Goal: Information Seeking & Learning: Learn about a topic

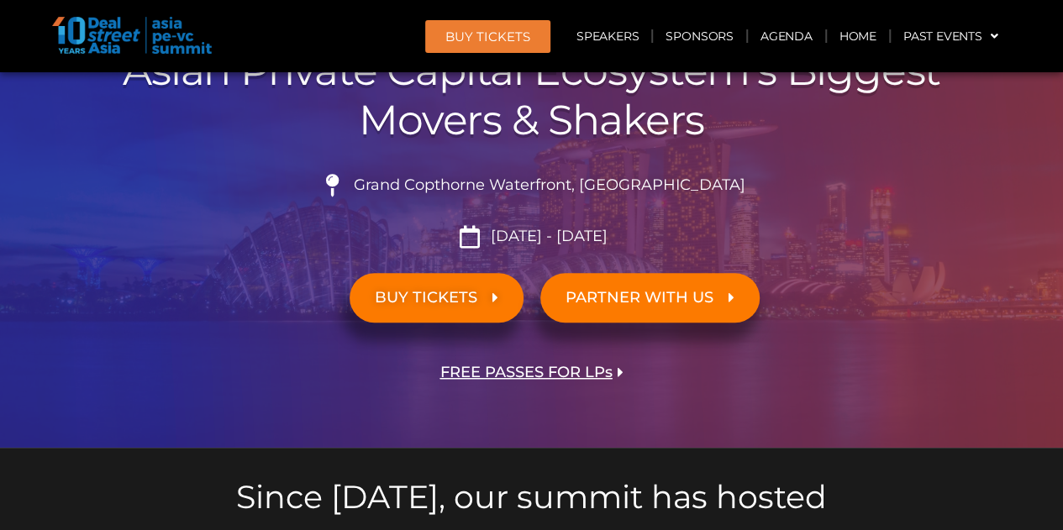
scroll to position [336, 0]
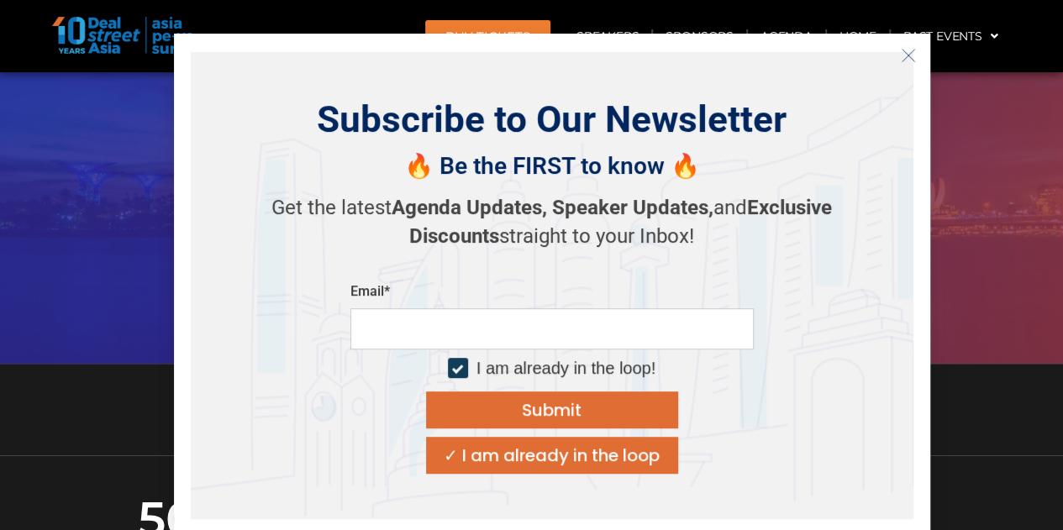
drag, startPoint x: 494, startPoint y: 281, endPoint x: 312, endPoint y: 162, distance: 216.7
click at [312, 162] on div "🔥 Be the FIRST to know 🔥 Get the latest Agenda Updates, Speaker Updates, and Ex…" at bounding box center [552, 207] width 588 height 128
click at [920, 45] on button "Close" at bounding box center [908, 55] width 27 height 27
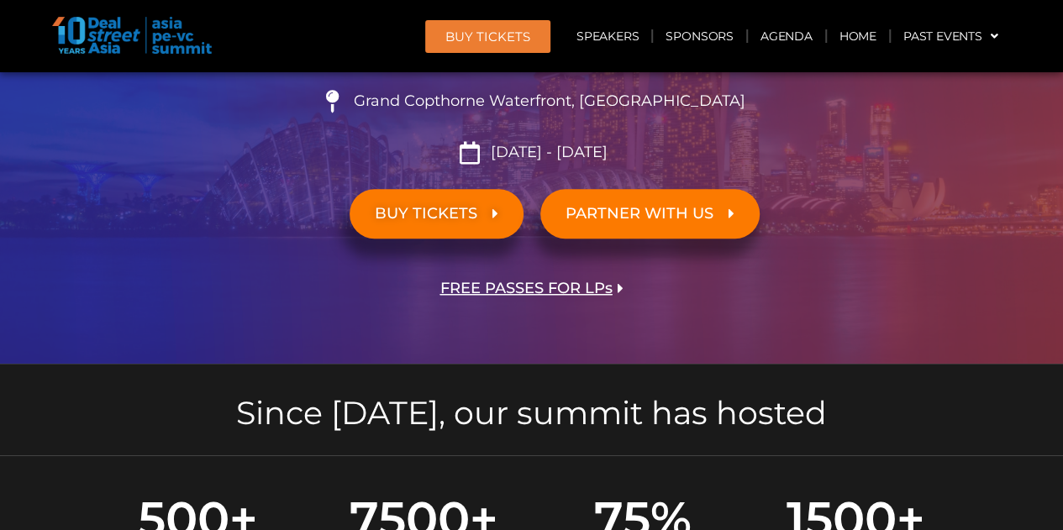
click at [585, 284] on span "FREE PASSES FOR LPs" at bounding box center [526, 289] width 172 height 16
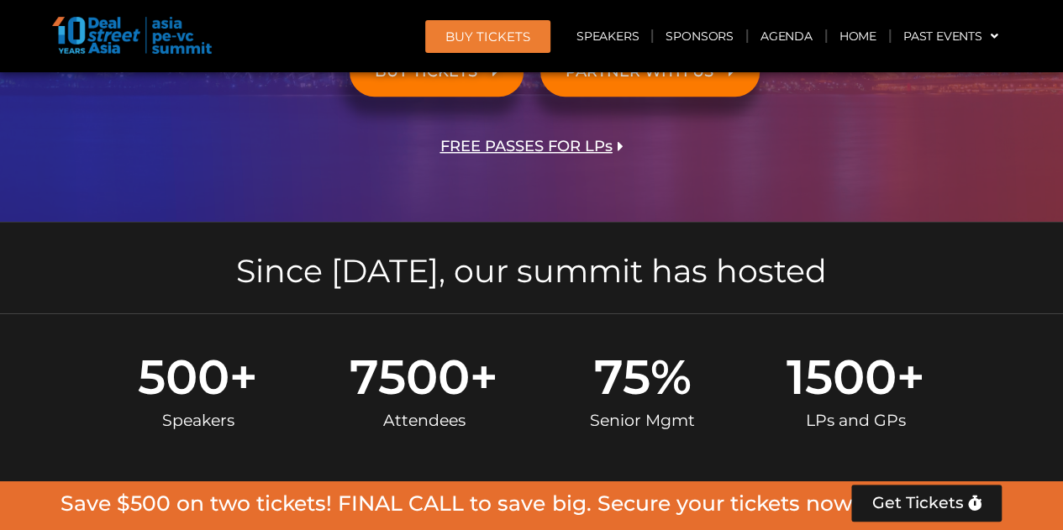
scroll to position [504, 0]
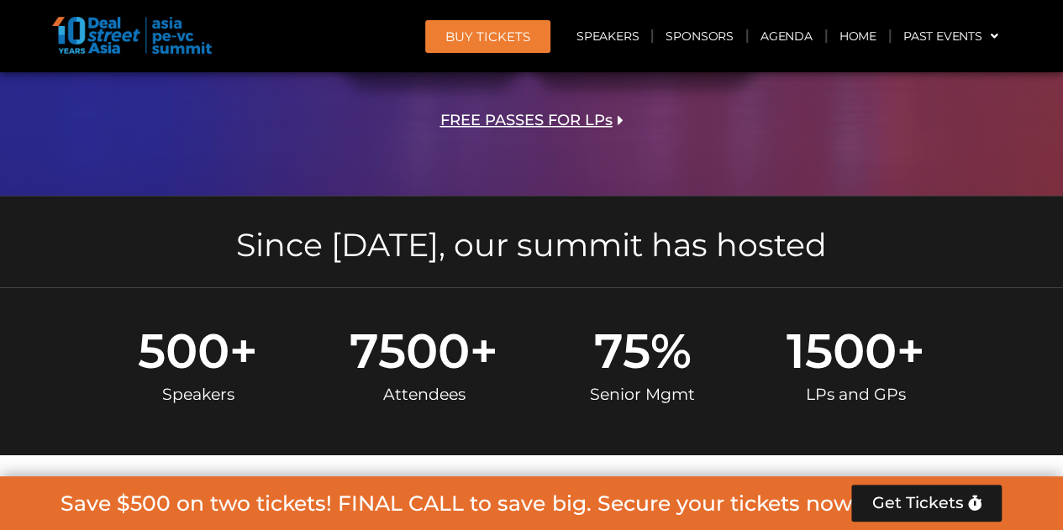
click at [778, 283] on div "Since [DATE], our summit has hosted" at bounding box center [532, 242] width 958 height 92
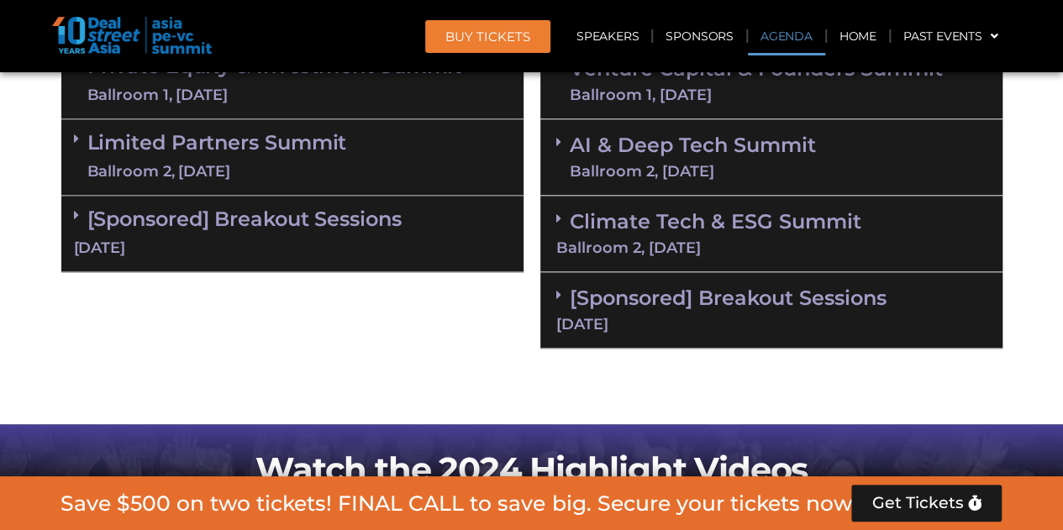
scroll to position [1008, 0]
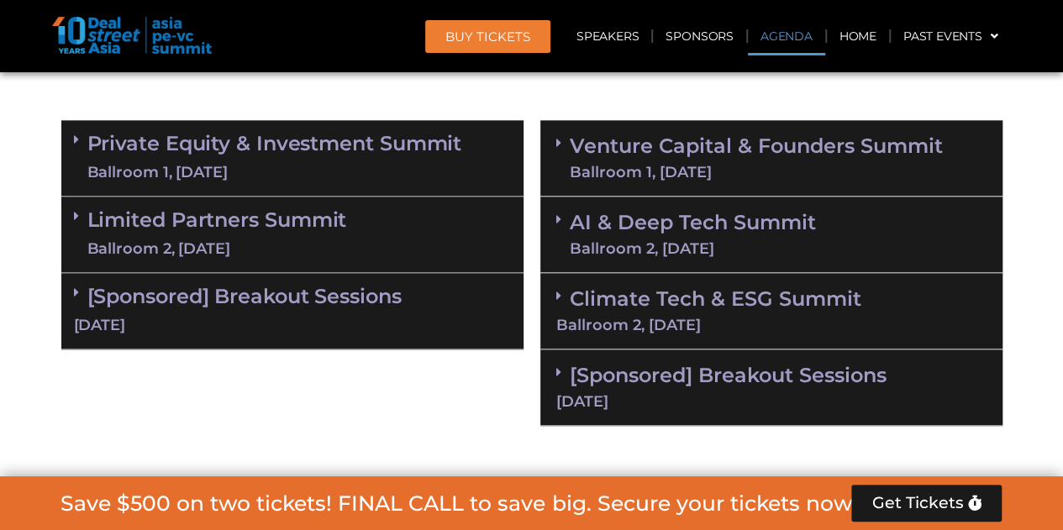
click at [407, 144] on link "Private Equity & Investment Summit Ballroom 1, [DATE]" at bounding box center [274, 158] width 375 height 50
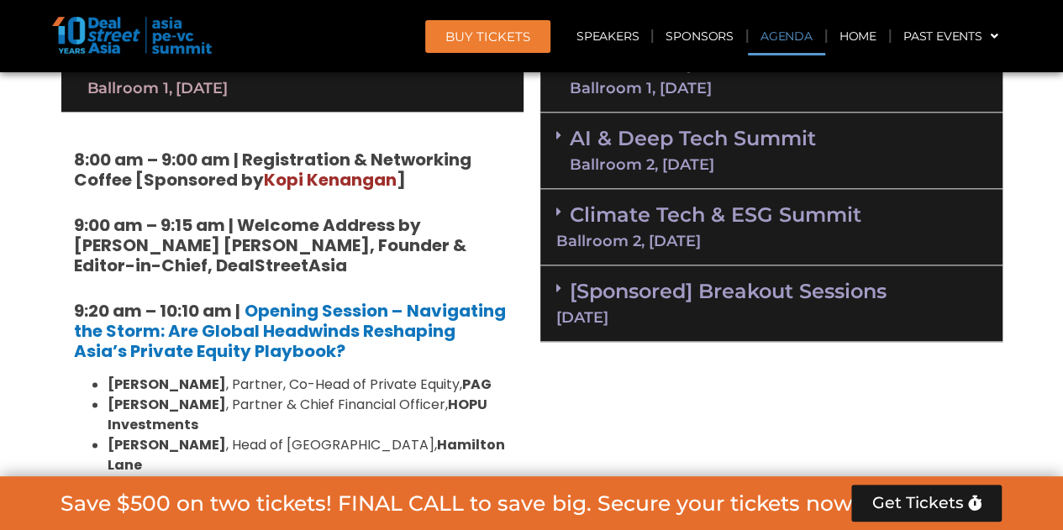
scroll to position [1176, 0]
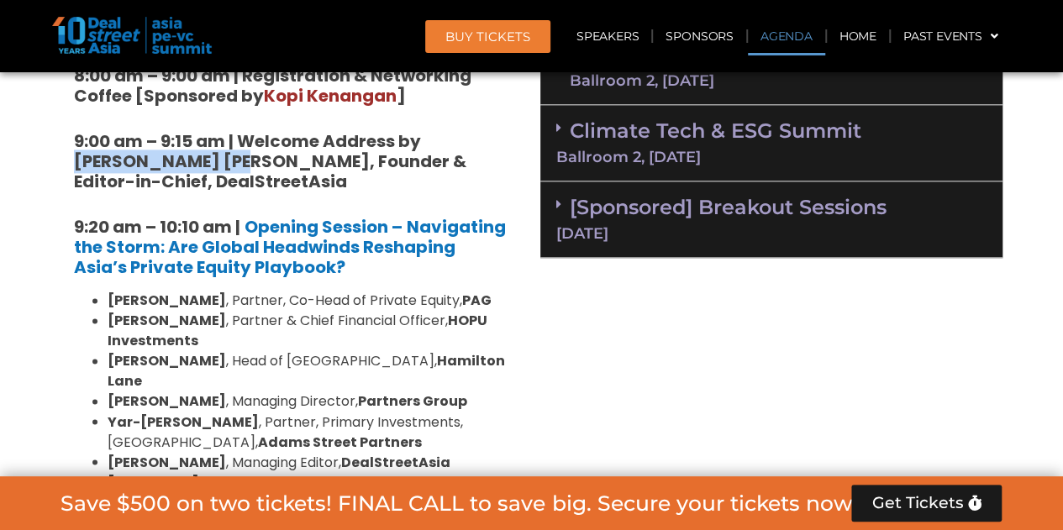
drag, startPoint x: 426, startPoint y: 134, endPoint x: 183, endPoint y: 162, distance: 244.3
click at [183, 162] on strong "9:00 am – 9:15 am | Welcome Address by [PERSON_NAME] [PERSON_NAME], Founder & E…" at bounding box center [270, 161] width 392 height 64
copy strong "[PERSON_NAME] [PERSON_NAME]"
click at [307, 171] on strong "9:00 am – 9:15 am | Welcome Address by [PERSON_NAME] [PERSON_NAME], Founder & E…" at bounding box center [270, 161] width 392 height 64
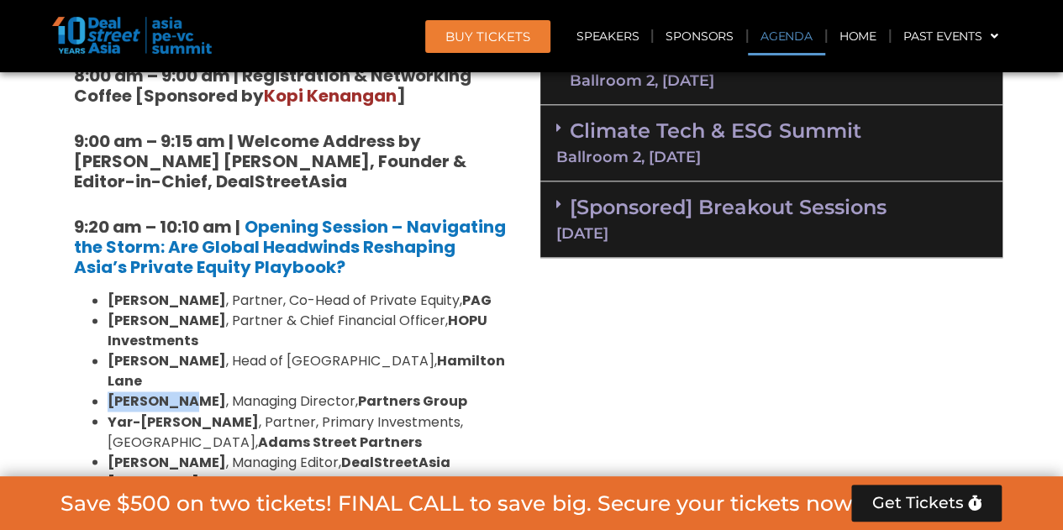
drag, startPoint x: 109, startPoint y: 381, endPoint x: 176, endPoint y: 372, distance: 67.8
click at [176, 391] on strong "[PERSON_NAME]" at bounding box center [167, 400] width 118 height 19
copy strong "[PERSON_NAME]"
click at [395, 293] on li "[PERSON_NAME] , Partner, Co-Head of Private Equity, PAG" at bounding box center [309, 301] width 403 height 20
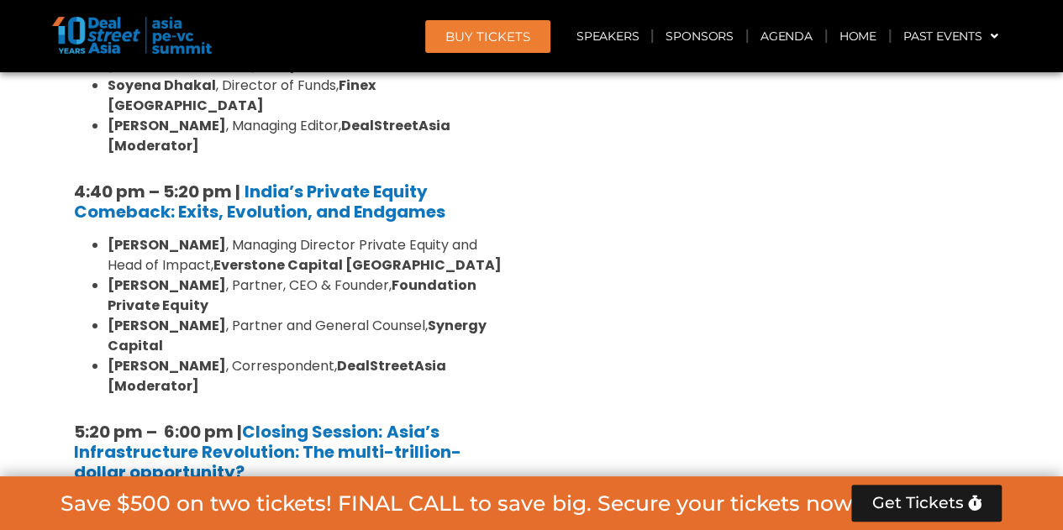
scroll to position [3444, 0]
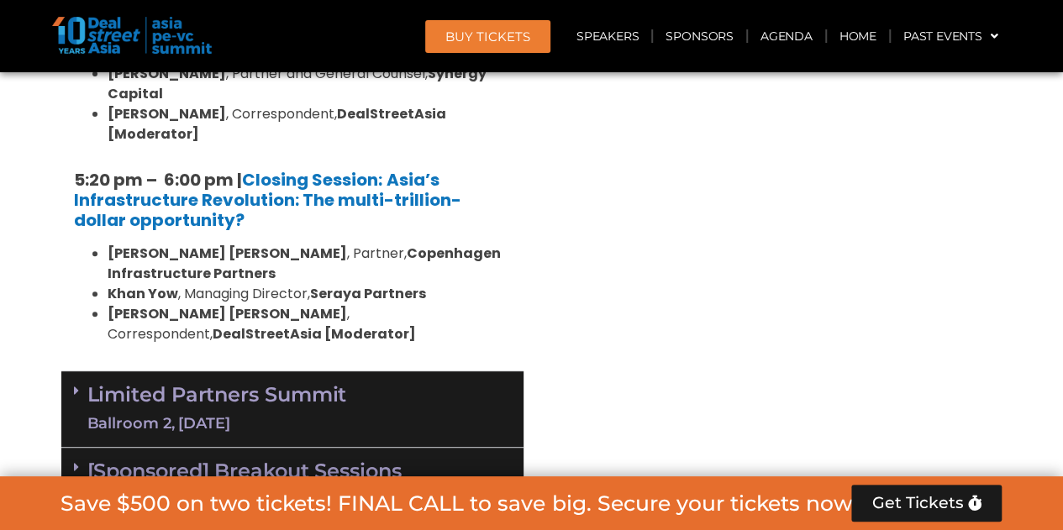
click at [270, 384] on link "Limited Partners [GEOGRAPHIC_DATA] 2, [DATE]" at bounding box center [217, 409] width 260 height 50
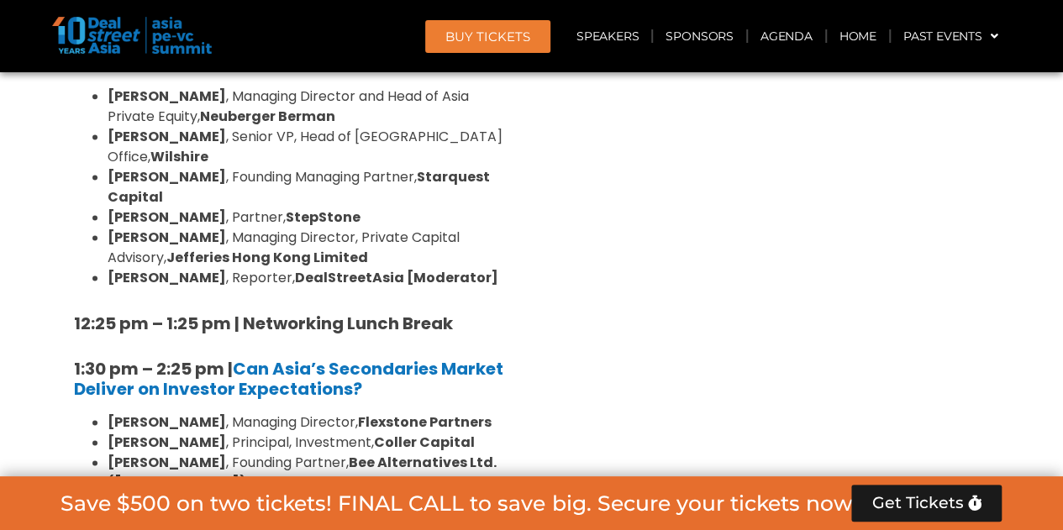
scroll to position [4284, 0]
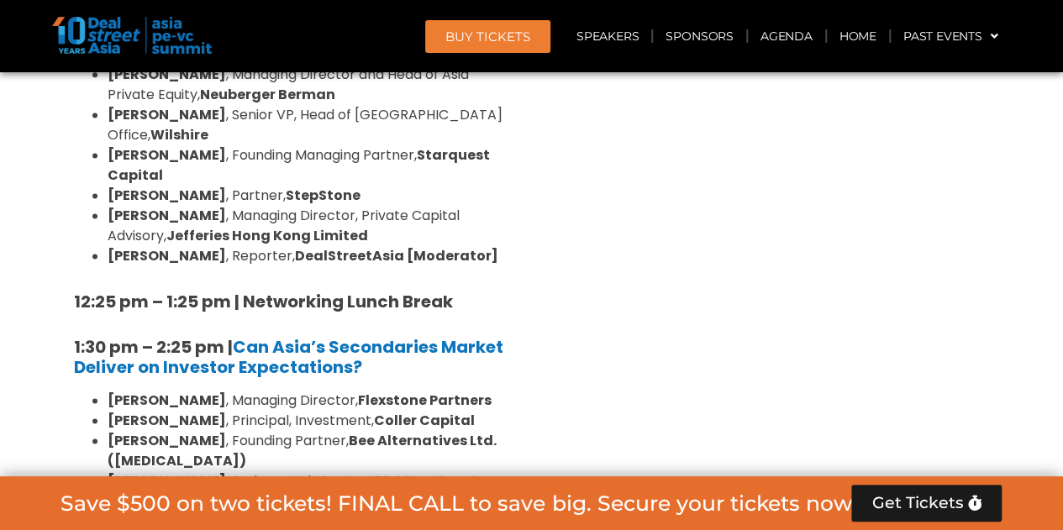
drag, startPoint x: 129, startPoint y: 352, endPoint x: 234, endPoint y: 351, distance: 105.0
copy strong "[PERSON_NAME]"
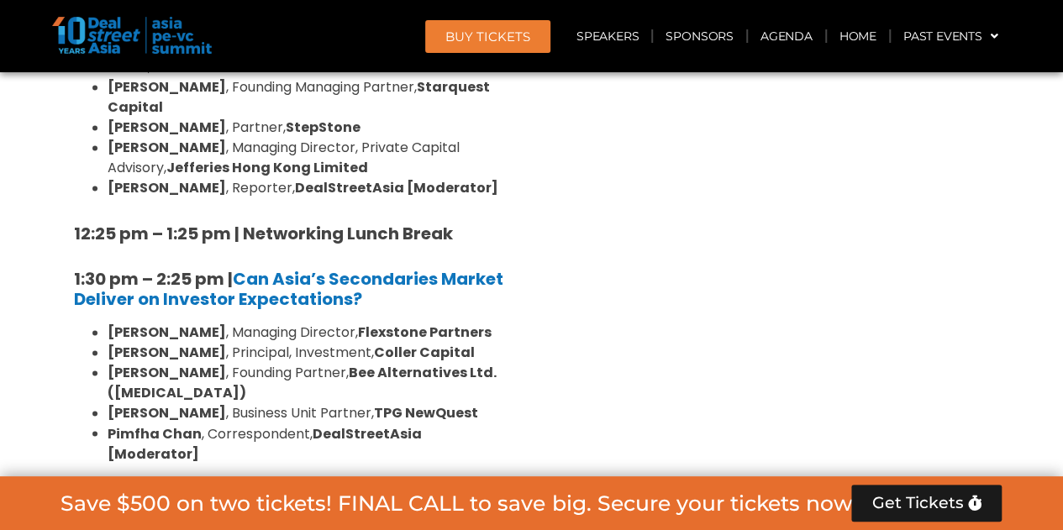
scroll to position [4368, 0]
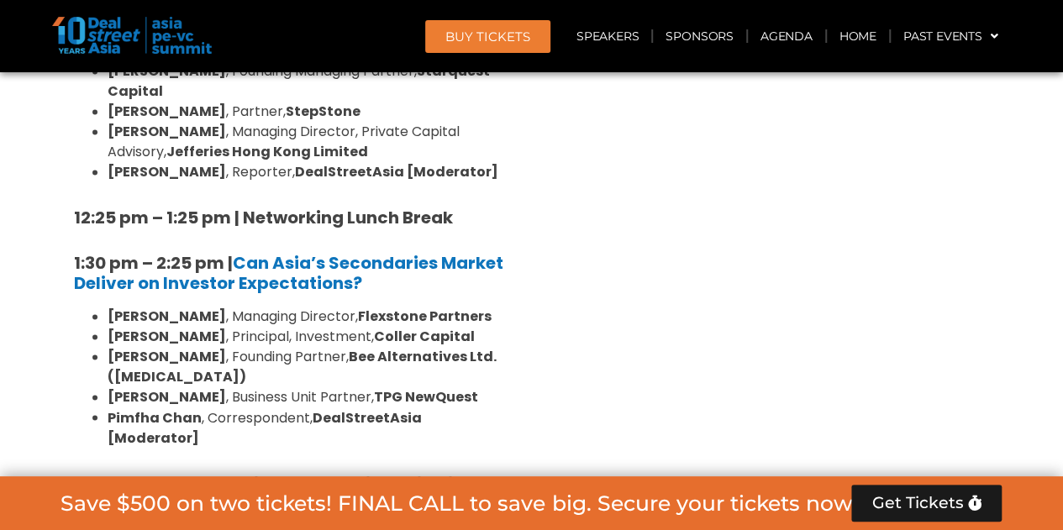
drag, startPoint x: 108, startPoint y: 312, endPoint x: 166, endPoint y: 318, distance: 59.1
copy strong "[PERSON_NAME]"
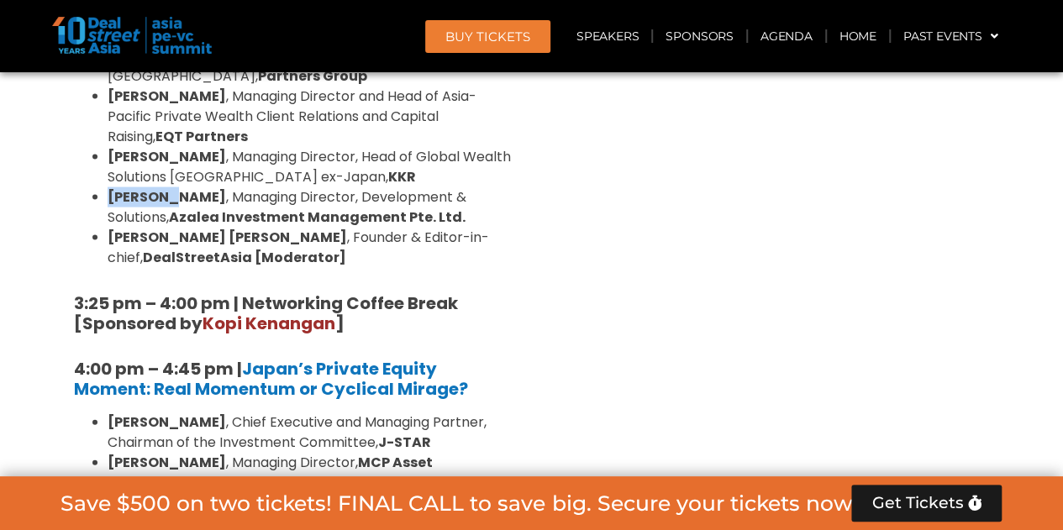
scroll to position [4872, 0]
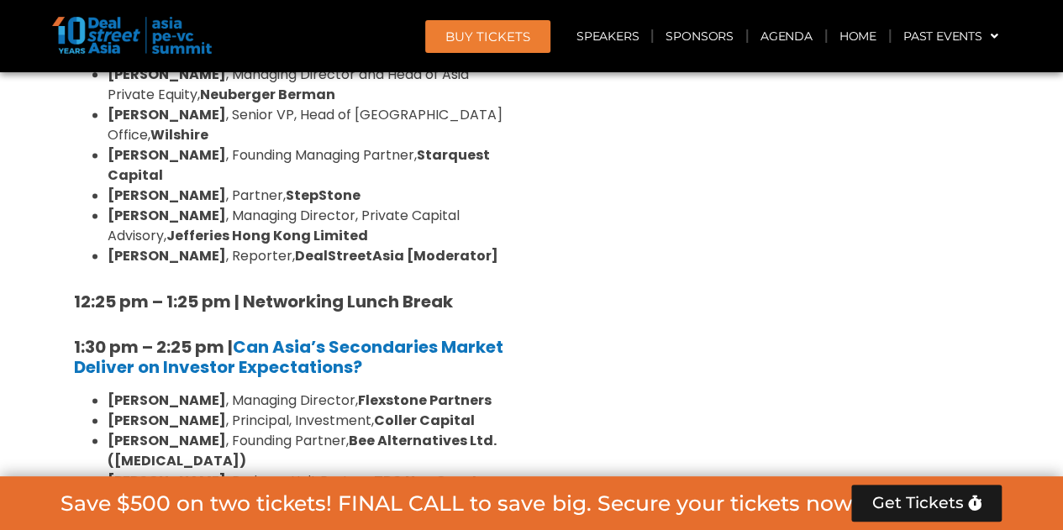
scroll to position [4620, 0]
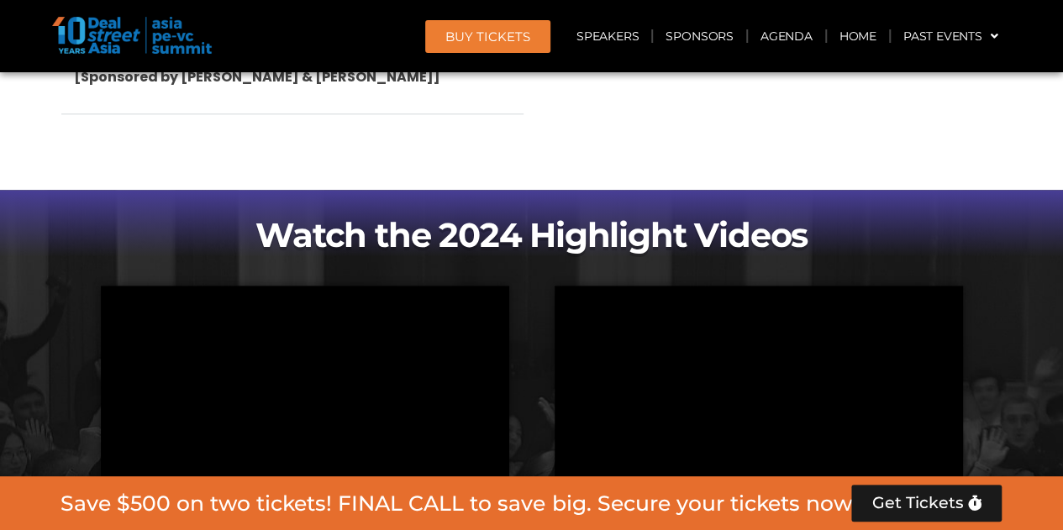
scroll to position [7411, 0]
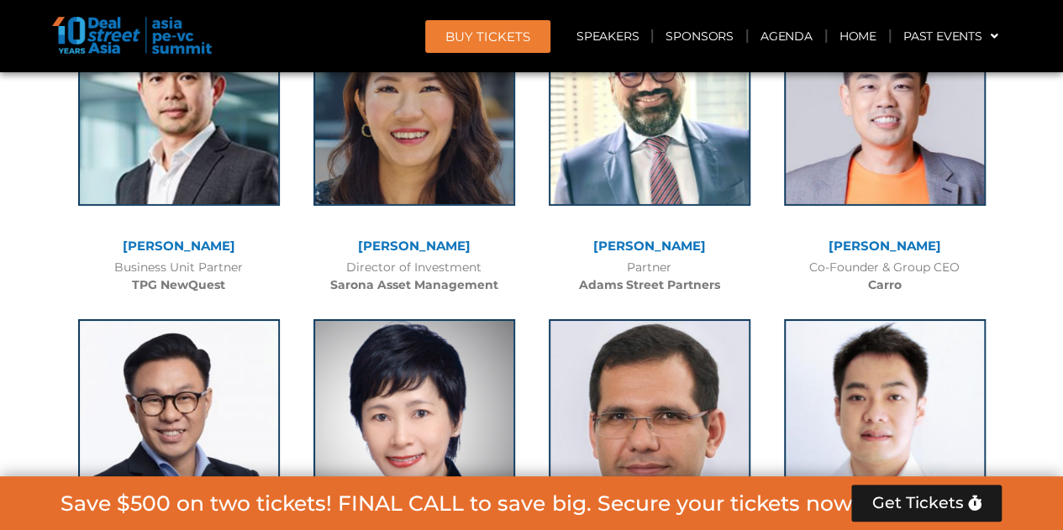
scroll to position [9344, 0]
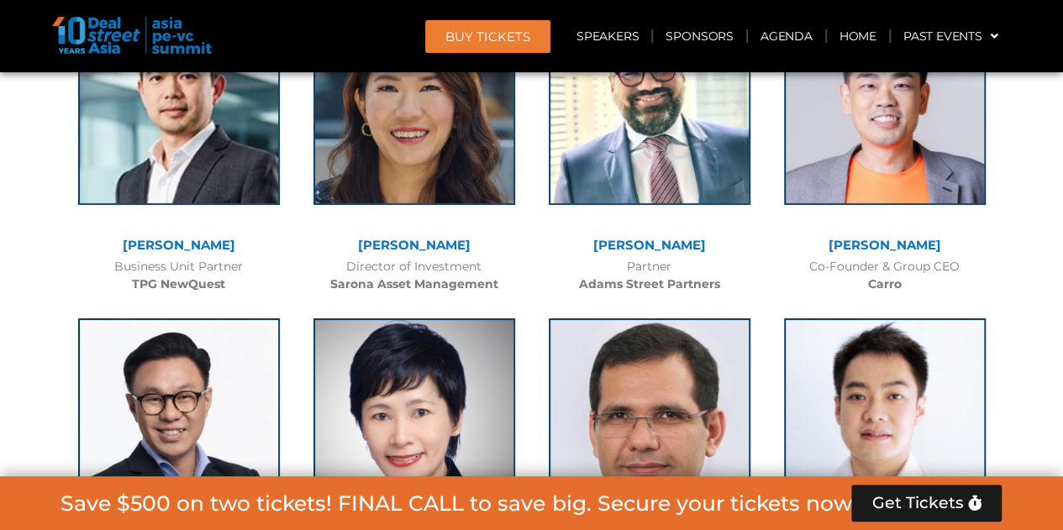
drag, startPoint x: 869, startPoint y: 130, endPoint x: 912, endPoint y: 132, distance: 43.7
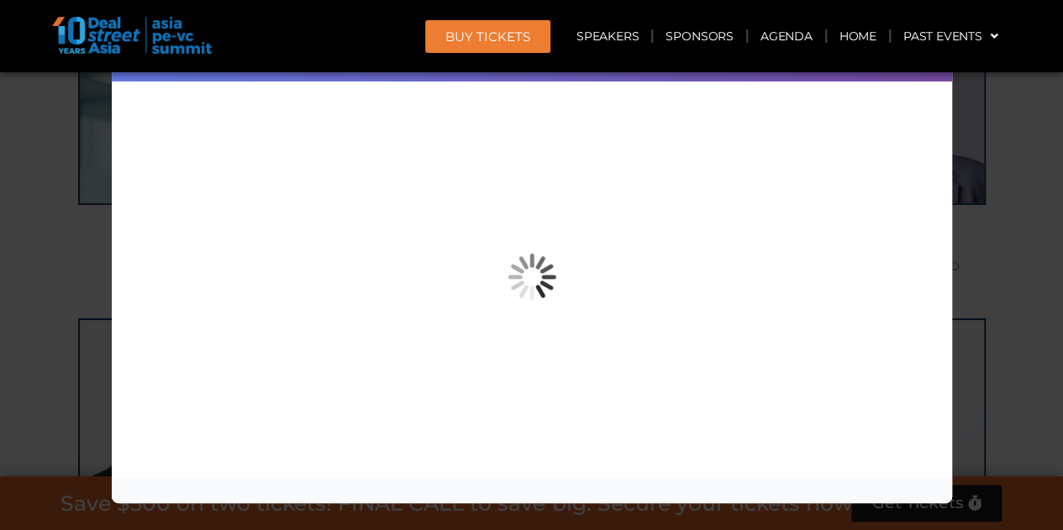
copy b "Xurya"
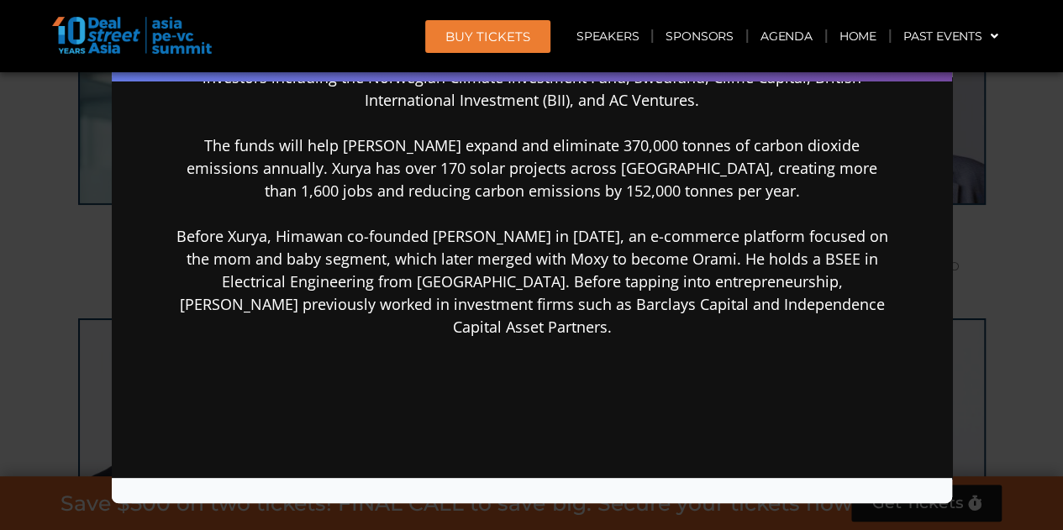
scroll to position [420, 0]
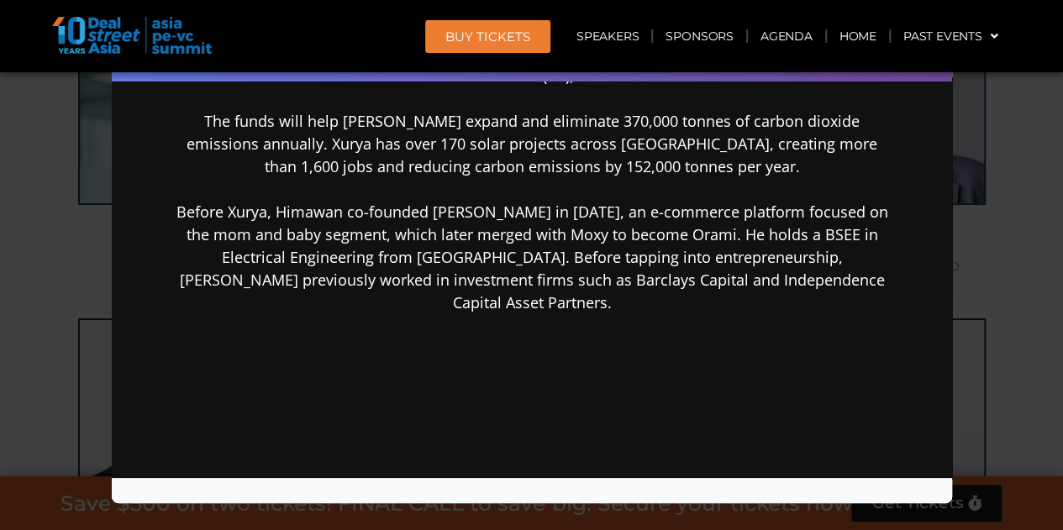
click at [1001, 195] on div "Speaker Profile ×" at bounding box center [531, 265] width 1063 height 530
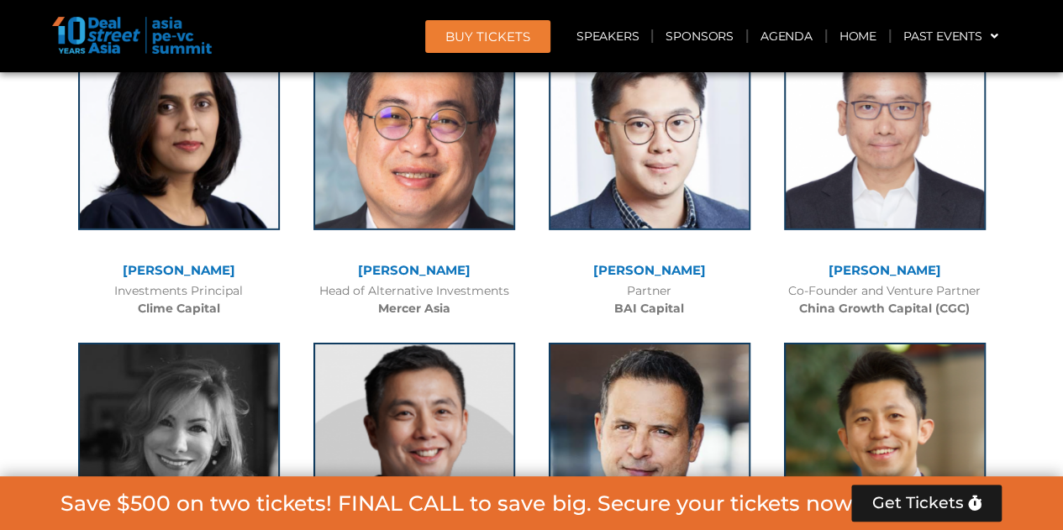
scroll to position [12452, 0]
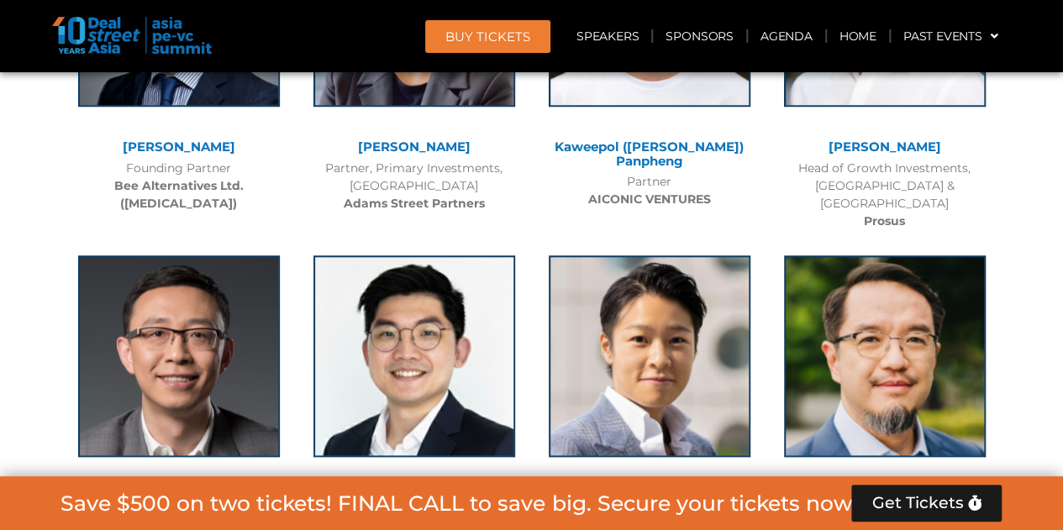
scroll to position [13628, 0]
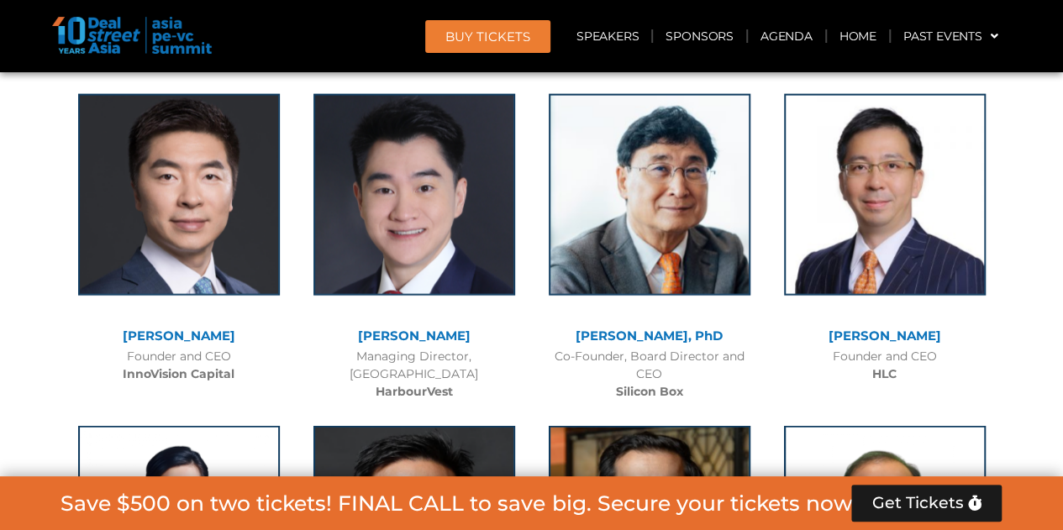
scroll to position [14468, 0]
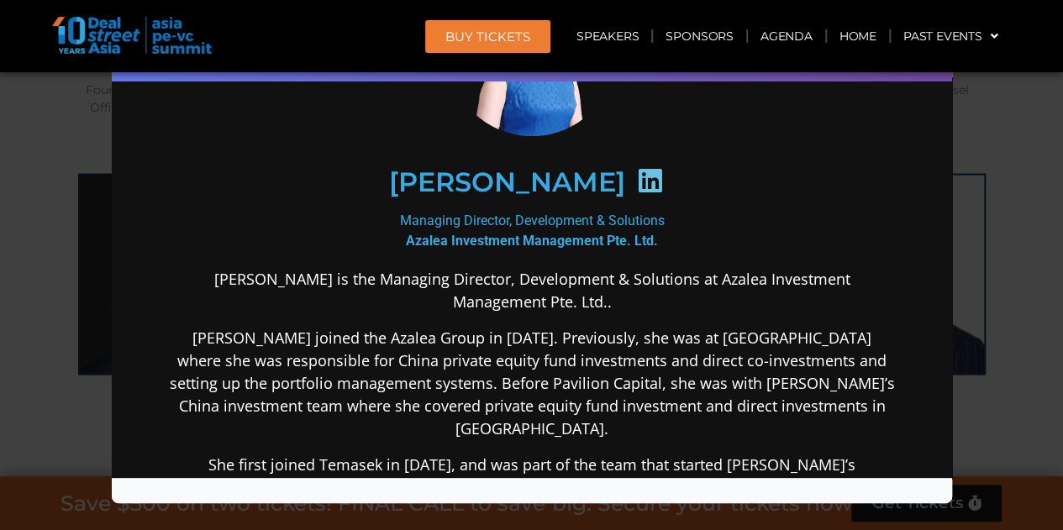
scroll to position [336, 0]
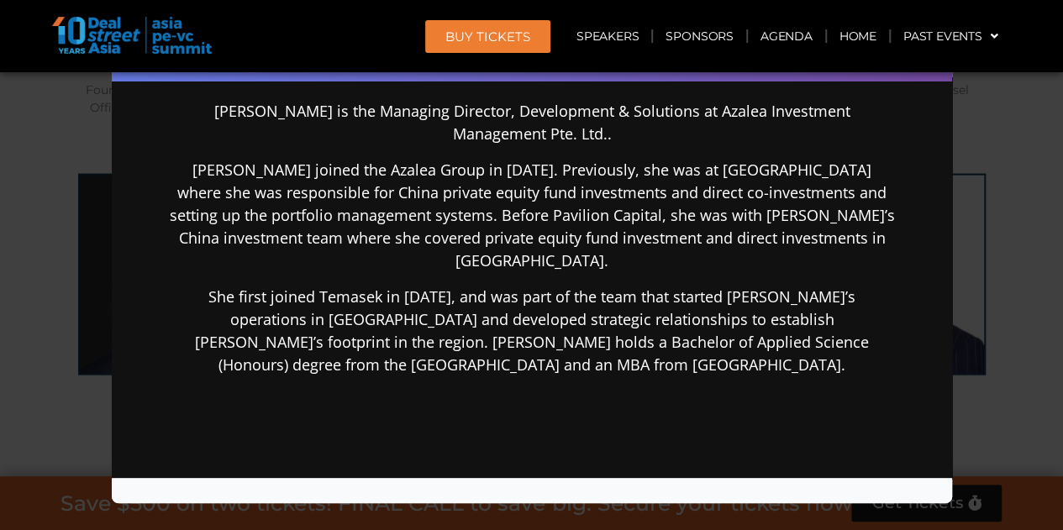
click at [968, 266] on div "Speaker Profile ×" at bounding box center [531, 265] width 1063 height 530
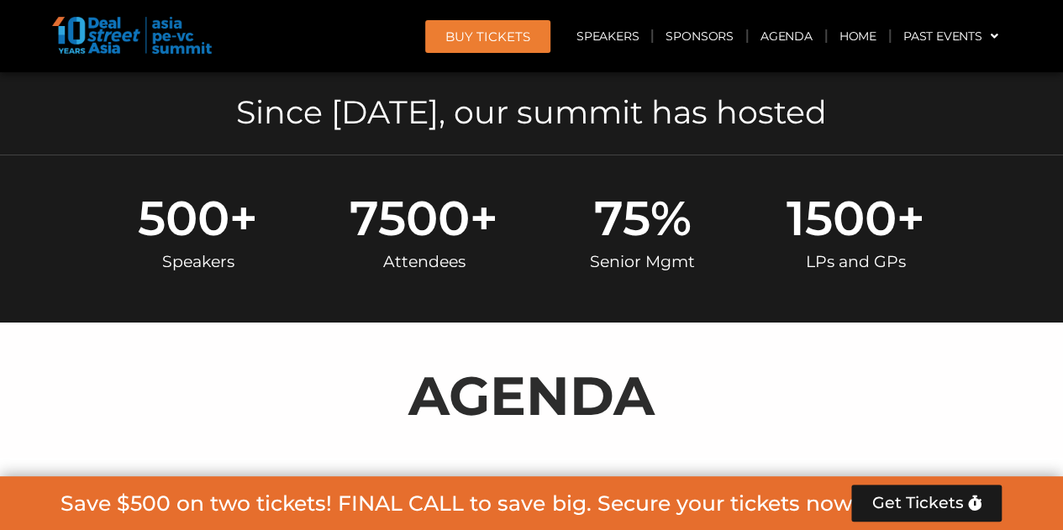
scroll to position [672, 0]
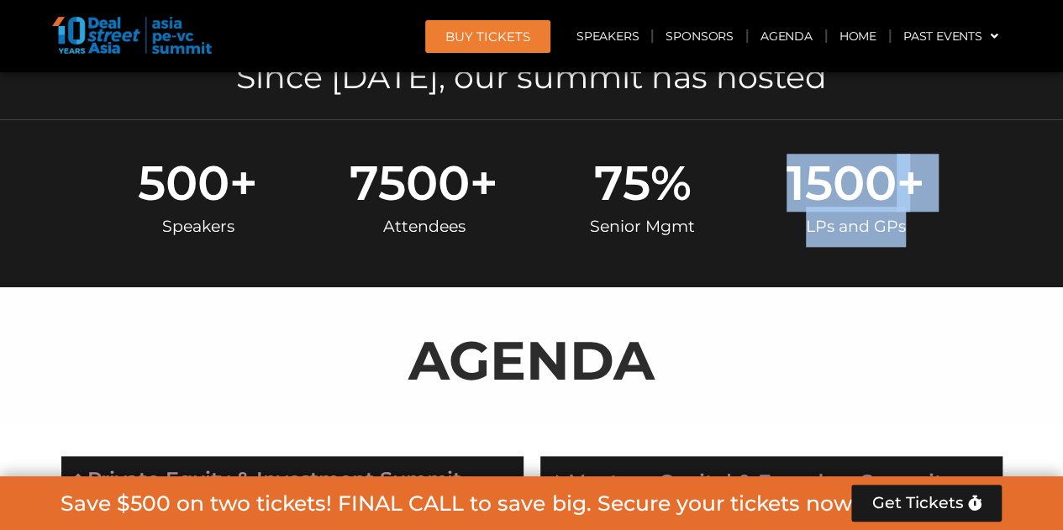
drag, startPoint x: 920, startPoint y: 189, endPoint x: 937, endPoint y: 234, distance: 48.4
click at [937, 233] on div "500 + Speakers 7500 + Attendees 75 % Senior Mgmt 1500 + LPs and GPs" at bounding box center [531, 203] width 879 height 88
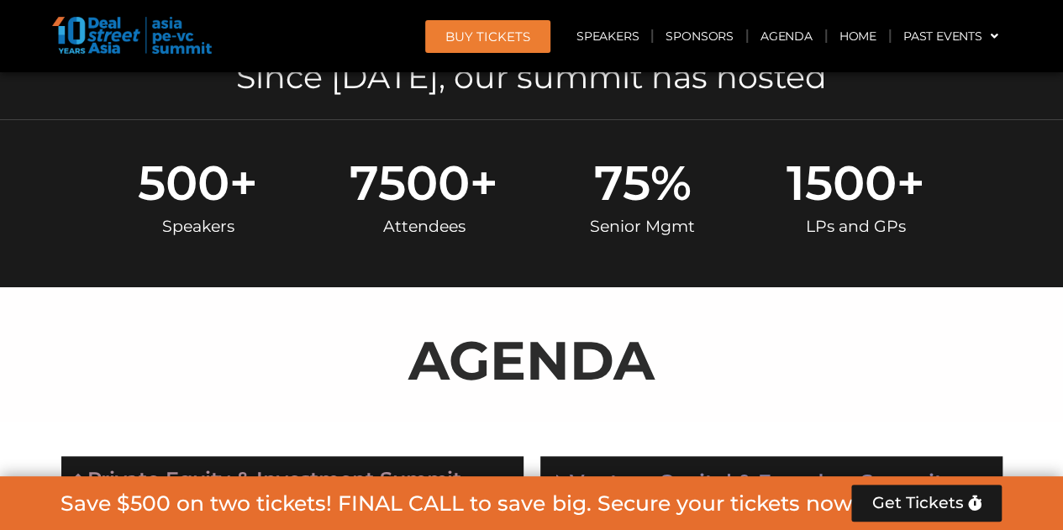
click at [927, 291] on div "AGENDA" at bounding box center [532, 354] width 958 height 136
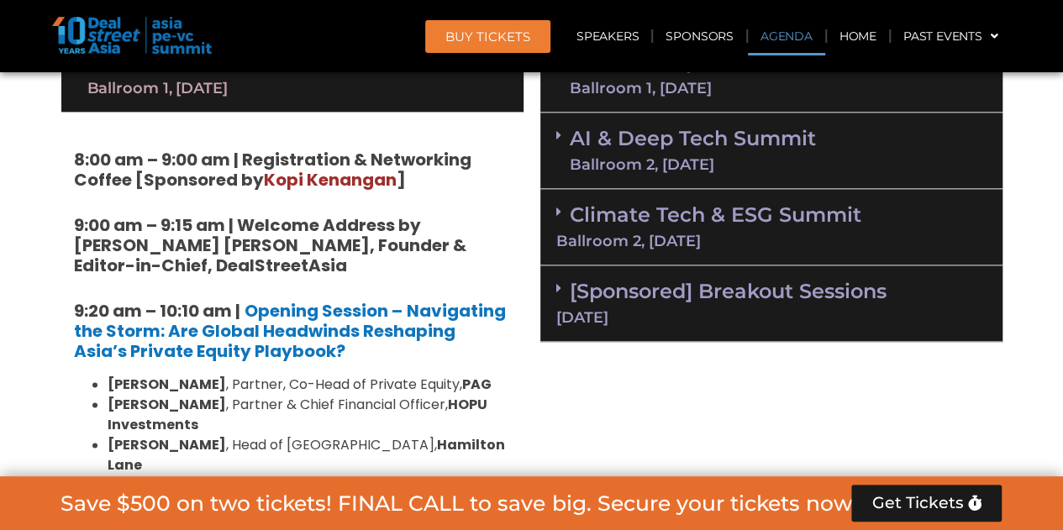
scroll to position [924, 0]
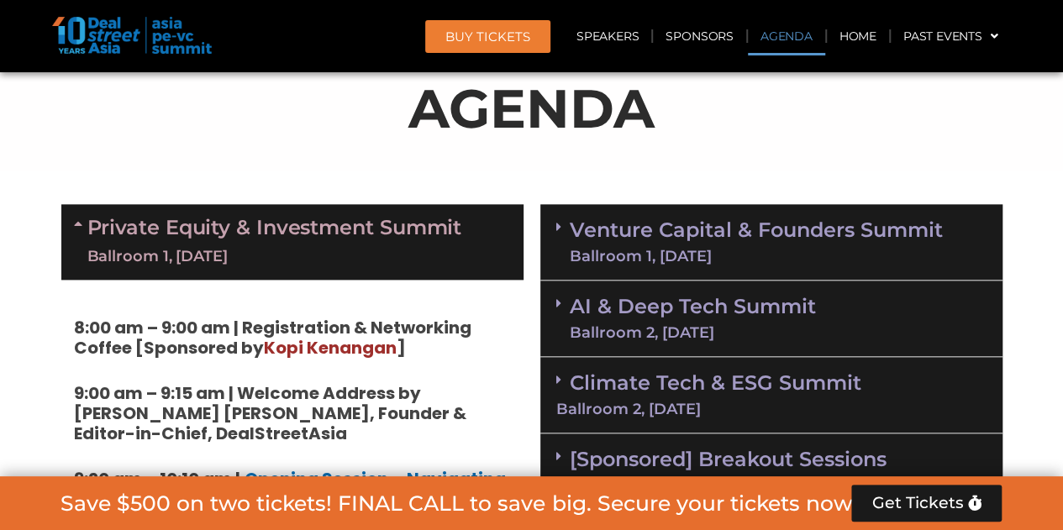
click at [743, 244] on link "Venture Capital & Founders​ Summit Ballroom 1, [DATE]" at bounding box center [756, 242] width 373 height 44
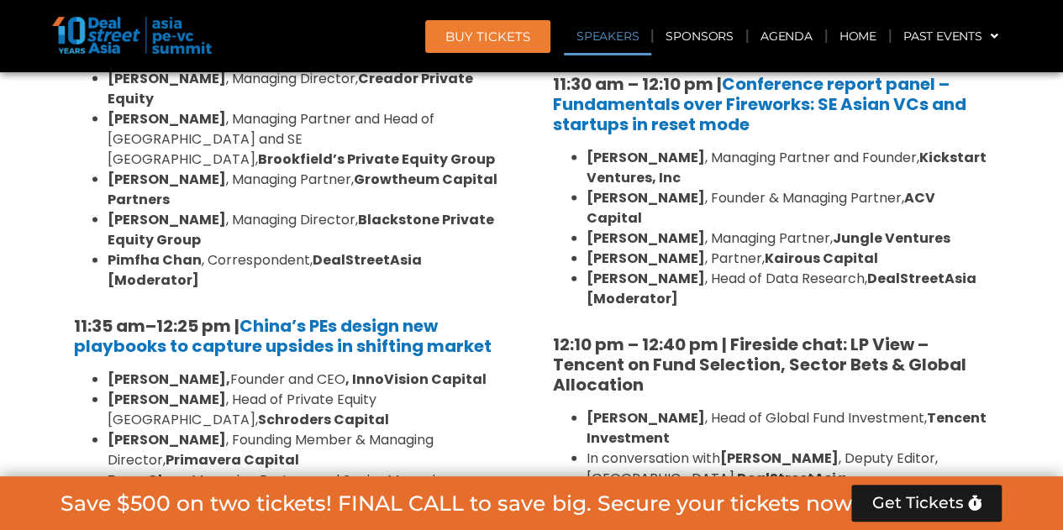
scroll to position [1848, 0]
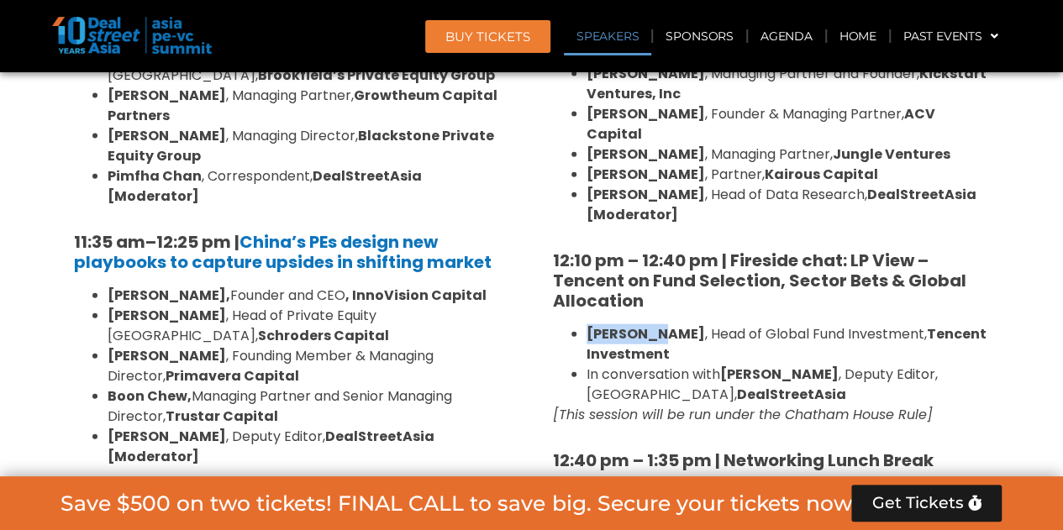
drag, startPoint x: 615, startPoint y: 285, endPoint x: 651, endPoint y: 286, distance: 36.1
click at [651, 324] on ul "[PERSON_NAME] , Head of Global Fund Investment, Tencent Investment In conversat…" at bounding box center [771, 364] width 437 height 81
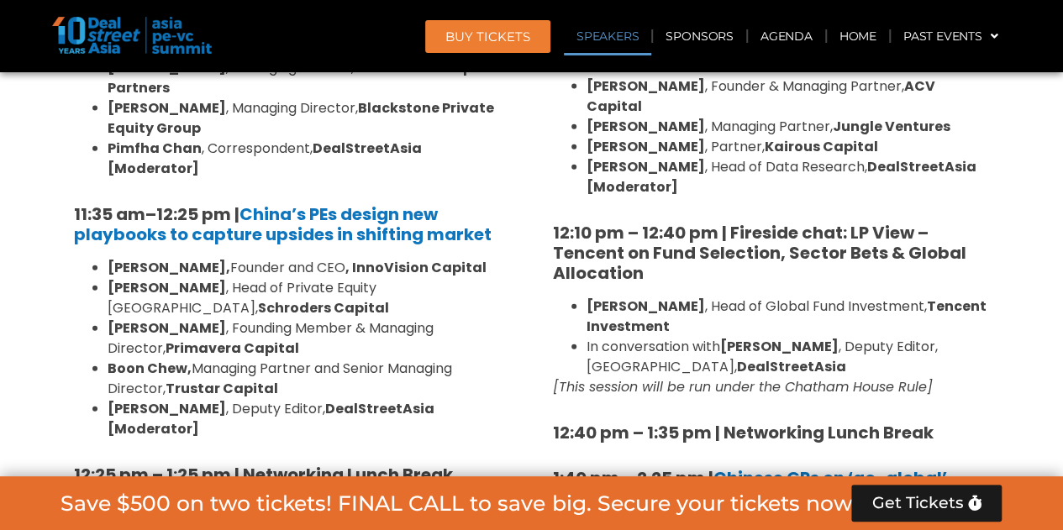
scroll to position [7495, 0]
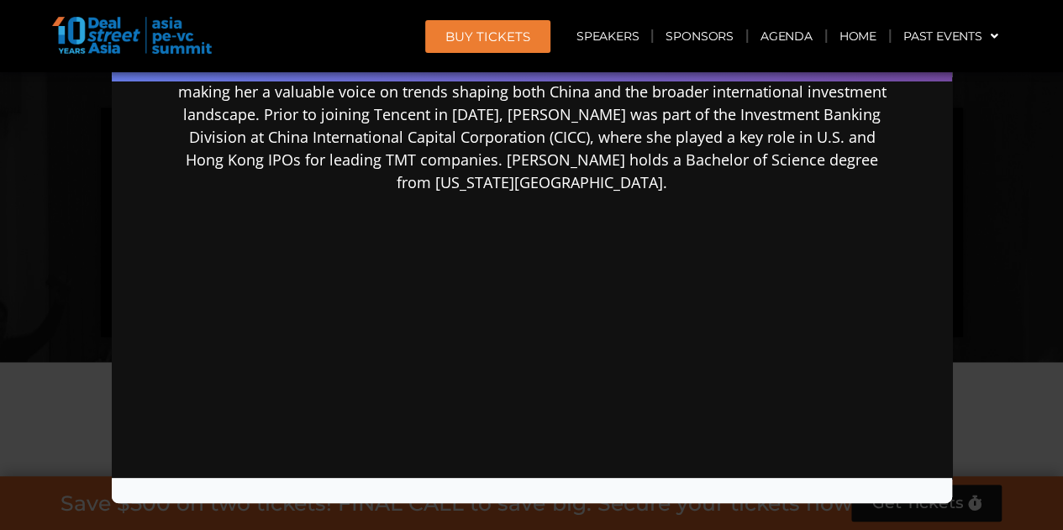
scroll to position [528, 0]
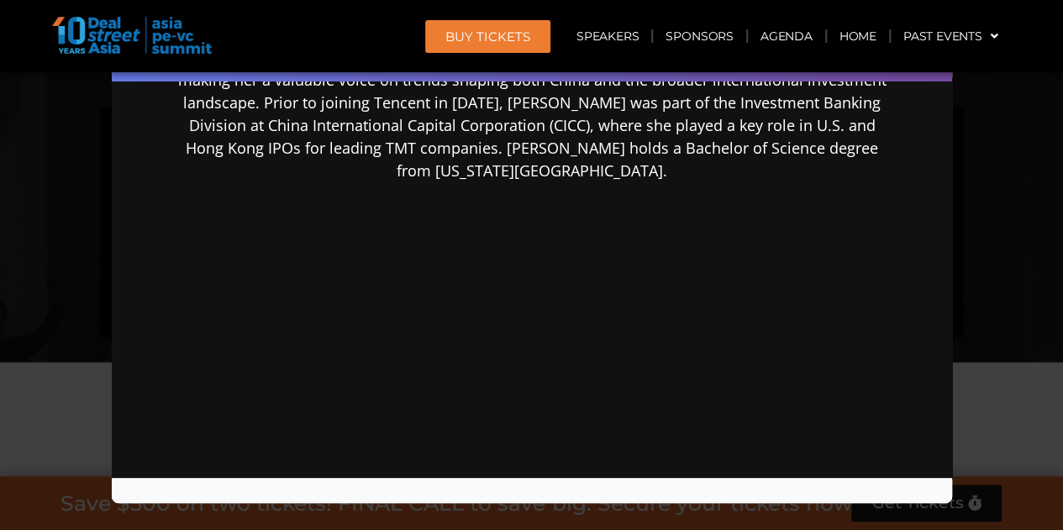
click at [1025, 187] on div "Speaker Profile ×" at bounding box center [531, 265] width 1063 height 530
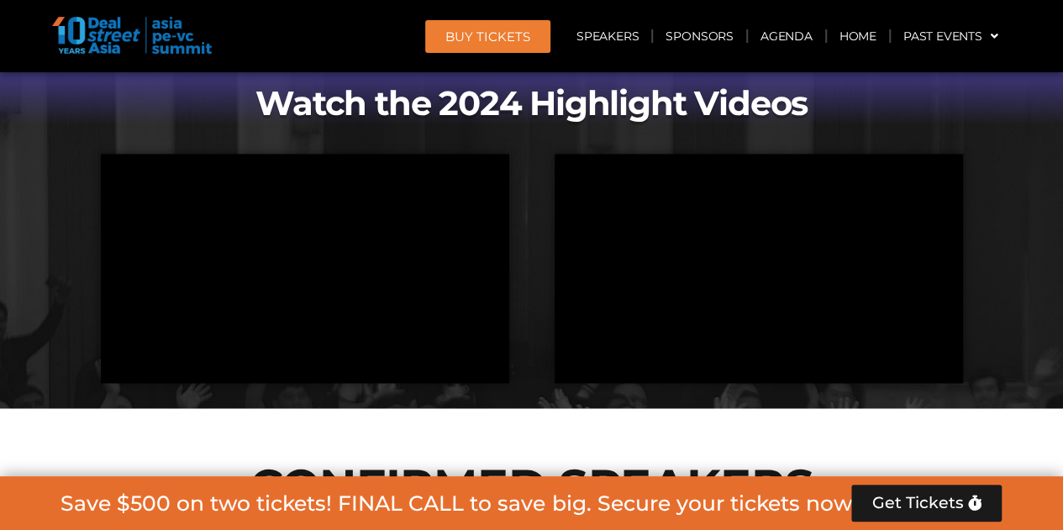
scroll to position [7411, 0]
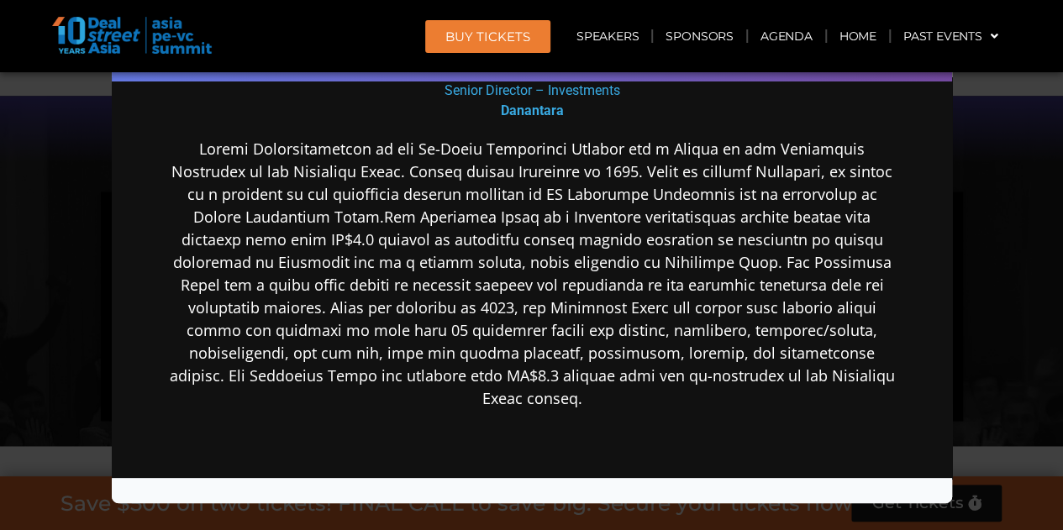
scroll to position [312, 0]
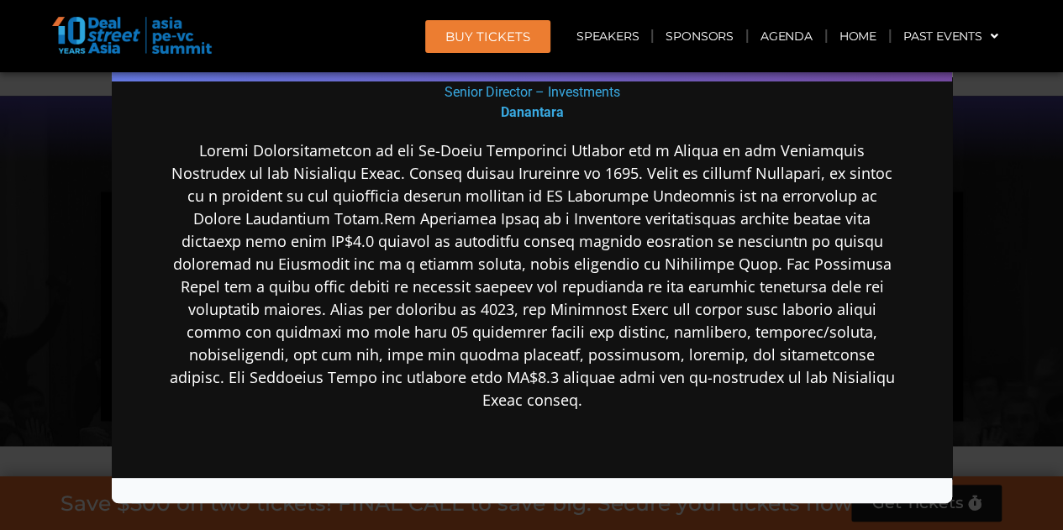
drag, startPoint x: 19, startPoint y: 258, endPoint x: 66, endPoint y: 248, distance: 47.3
click at [20, 256] on div "Speaker Profile ×" at bounding box center [531, 265] width 1063 height 530
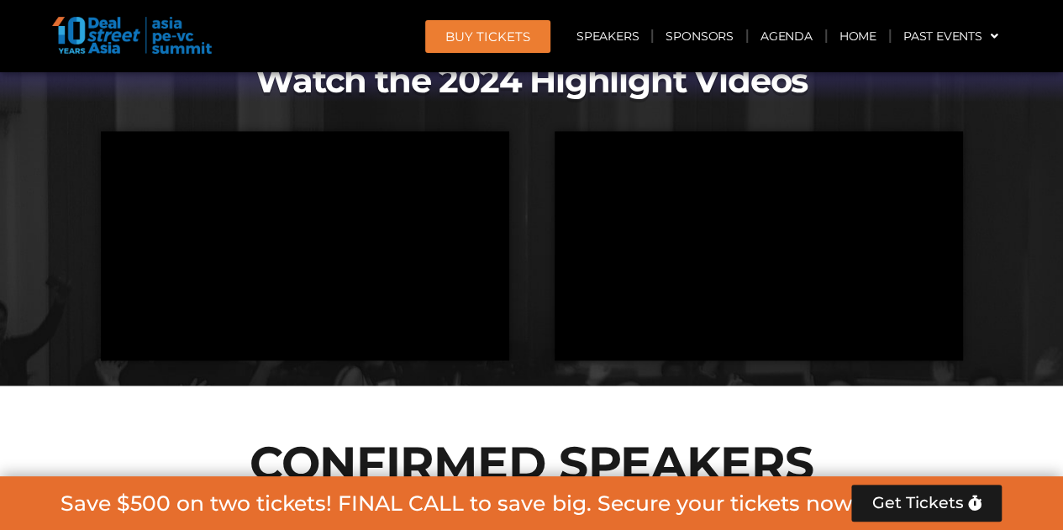
scroll to position [7495, 0]
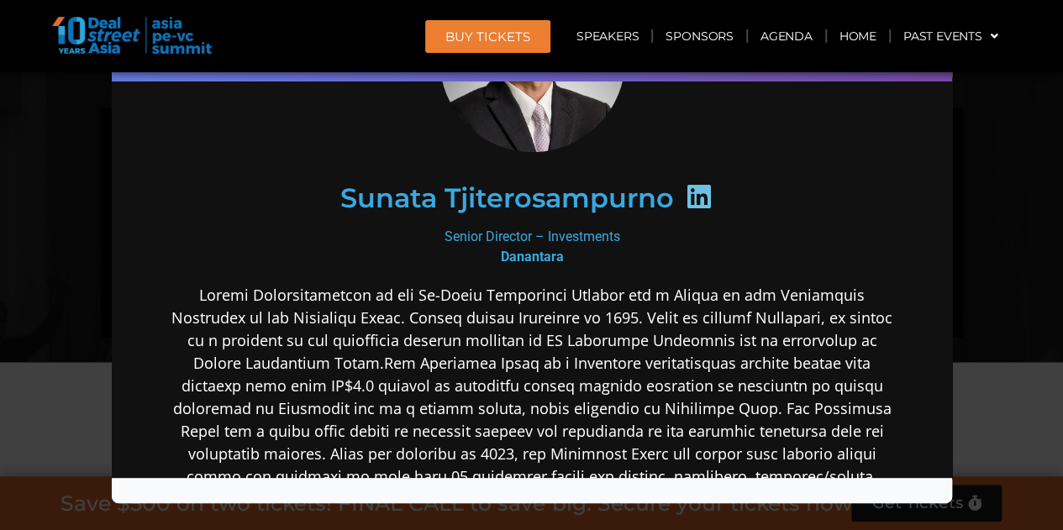
scroll to position [336, 0]
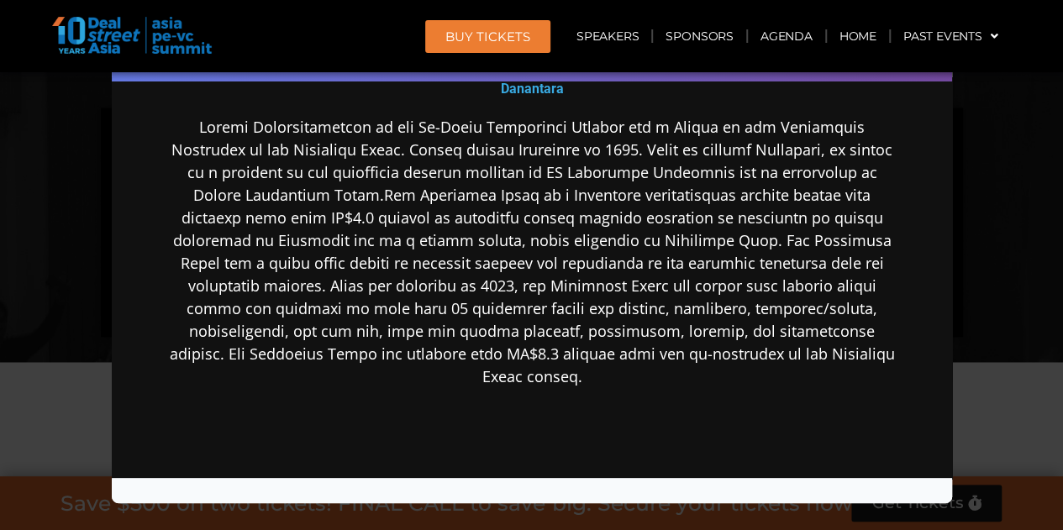
click at [969, 215] on div "Speaker Profile ×" at bounding box center [531, 265] width 1063 height 530
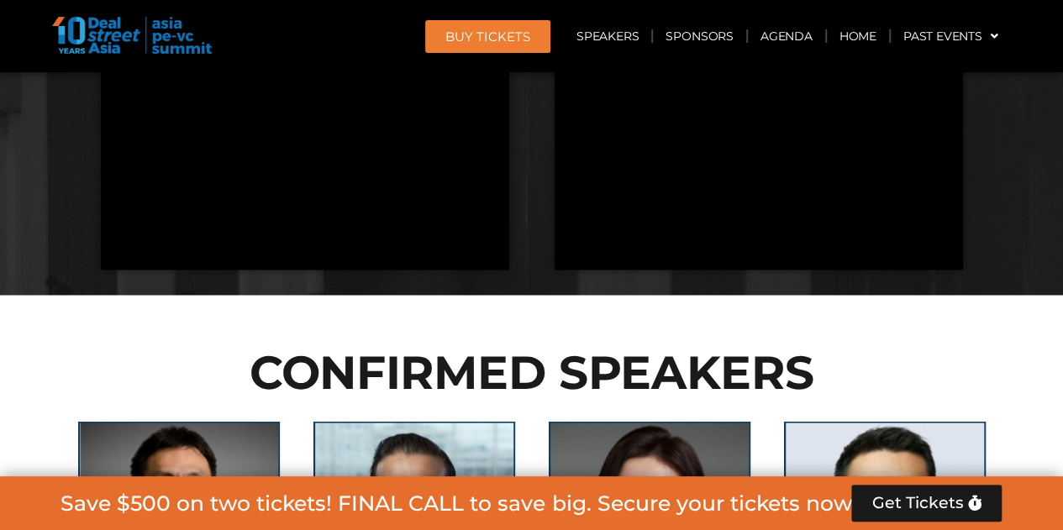
scroll to position [7747, 0]
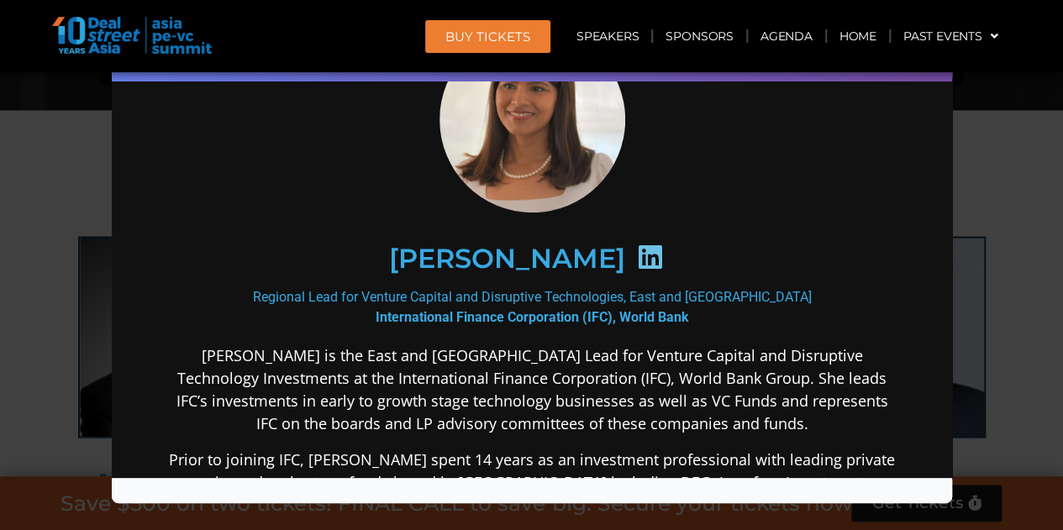
scroll to position [336, 0]
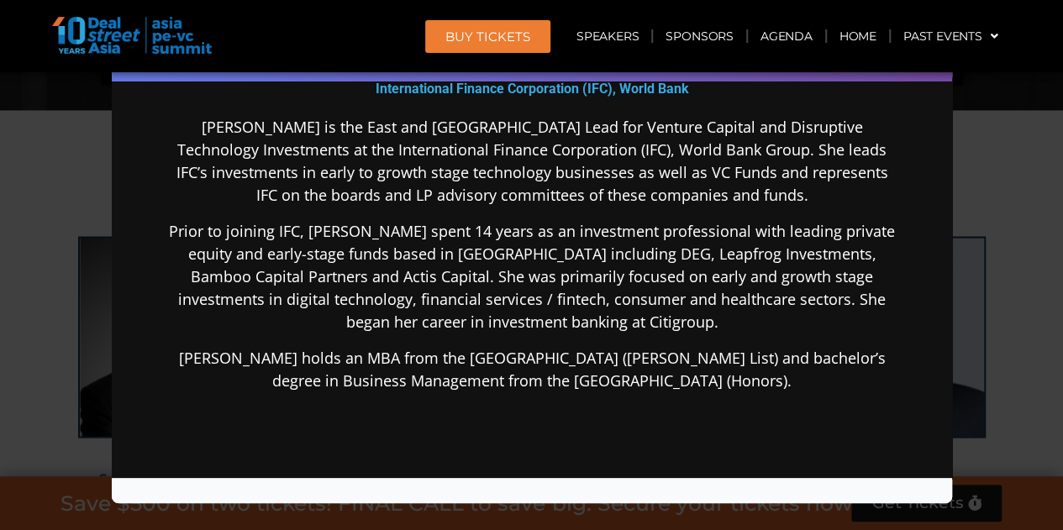
click at [1001, 194] on div "Speaker Profile ×" at bounding box center [531, 265] width 1063 height 530
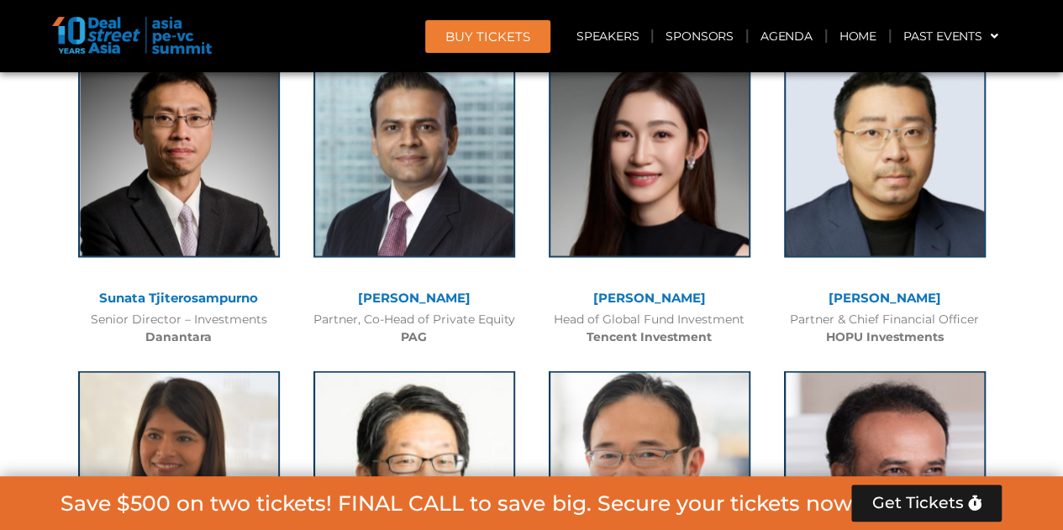
scroll to position [7831, 0]
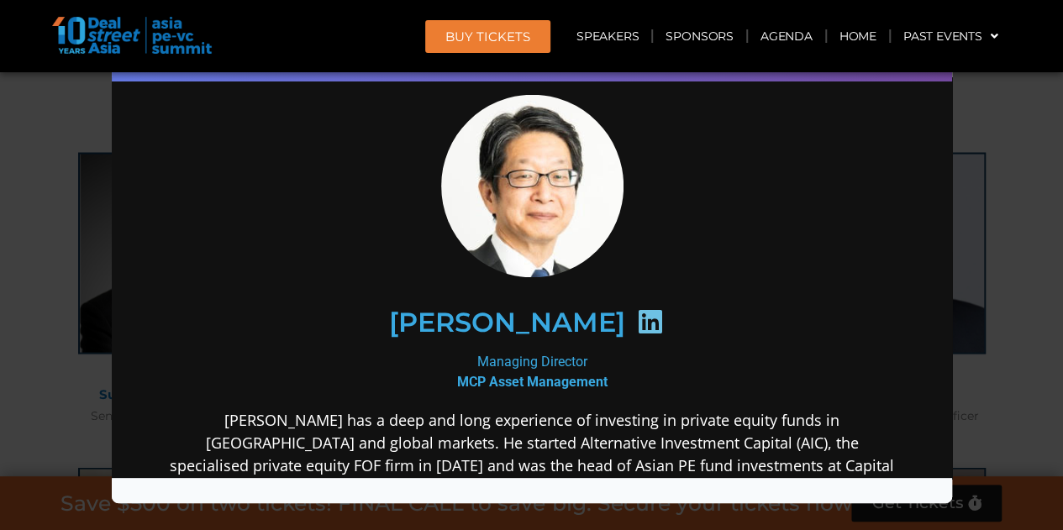
scroll to position [252, 0]
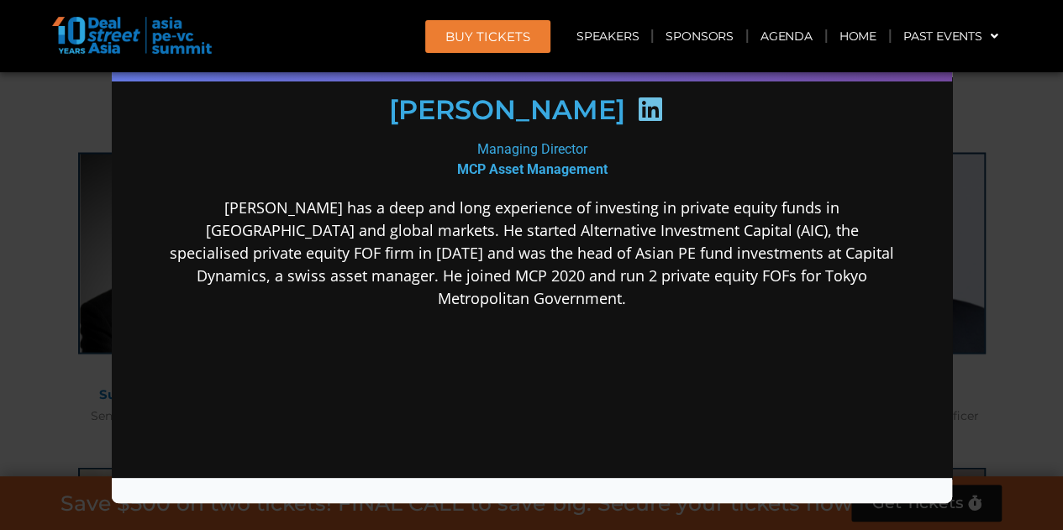
drag, startPoint x: 1015, startPoint y: 243, endPoint x: 1005, endPoint y: 243, distance: 10.1
click at [1015, 242] on div "Speaker Profile ×" at bounding box center [531, 265] width 1063 height 530
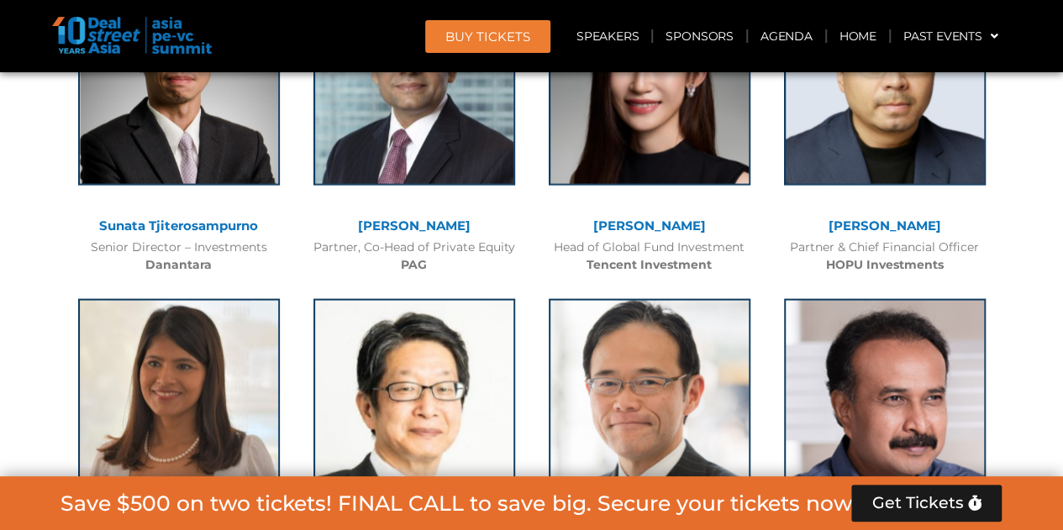
scroll to position [8083, 0]
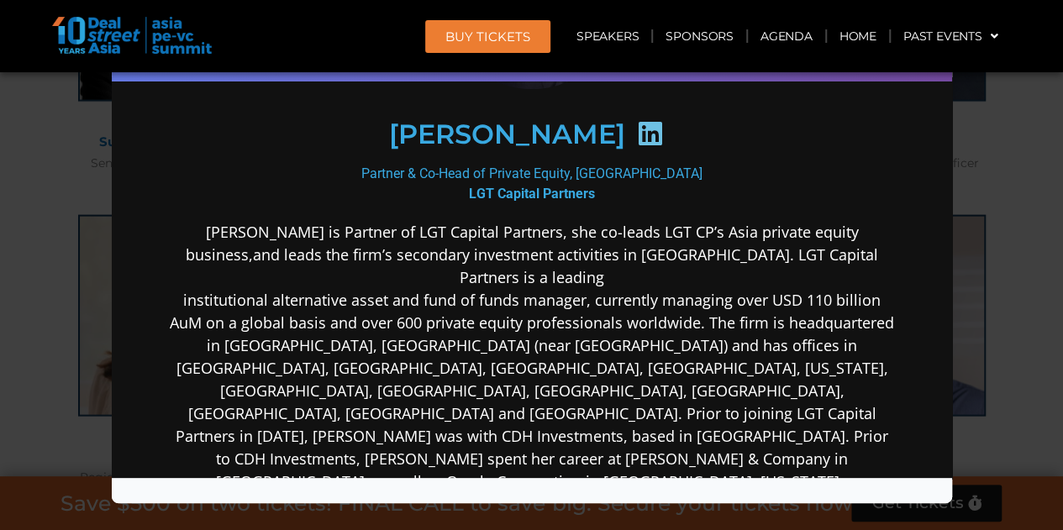
scroll to position [252, 0]
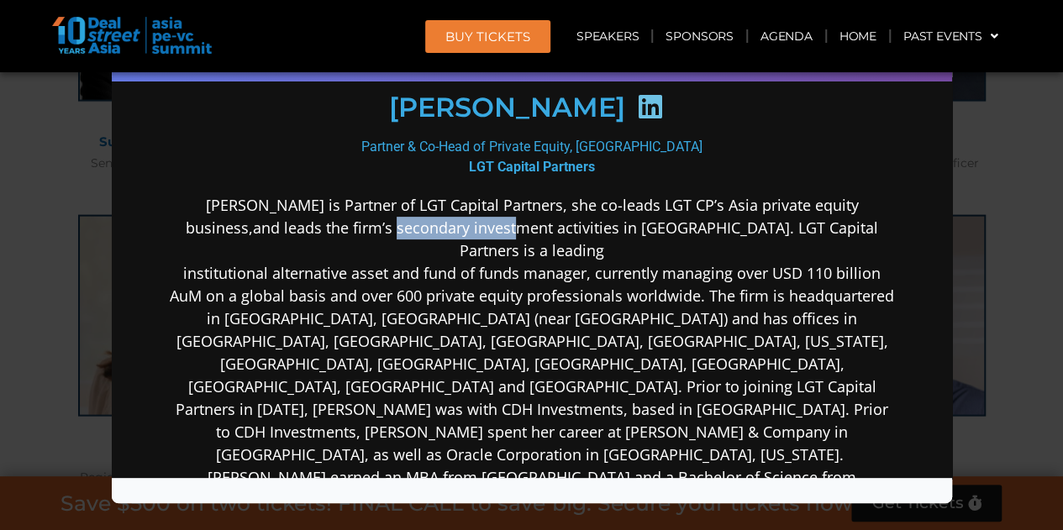
drag, startPoint x: 391, startPoint y: 225, endPoint x: 522, endPoint y: 224, distance: 130.2
click at [517, 224] on p "[PERSON_NAME] is Partner of LGT Capital Partners, she co-leads LGT CP’s Asia pr…" at bounding box center [531, 363] width 726 height 340
drag, startPoint x: 585, startPoint y: 200, endPoint x: 597, endPoint y: 198, distance: 12.7
click at [591, 200] on p "[PERSON_NAME] is Partner of LGT Capital Partners, she co-leads LGT CP’s Asia pr…" at bounding box center [531, 363] width 726 height 340
drag, startPoint x: 297, startPoint y: 223, endPoint x: 535, endPoint y: 224, distance: 238.6
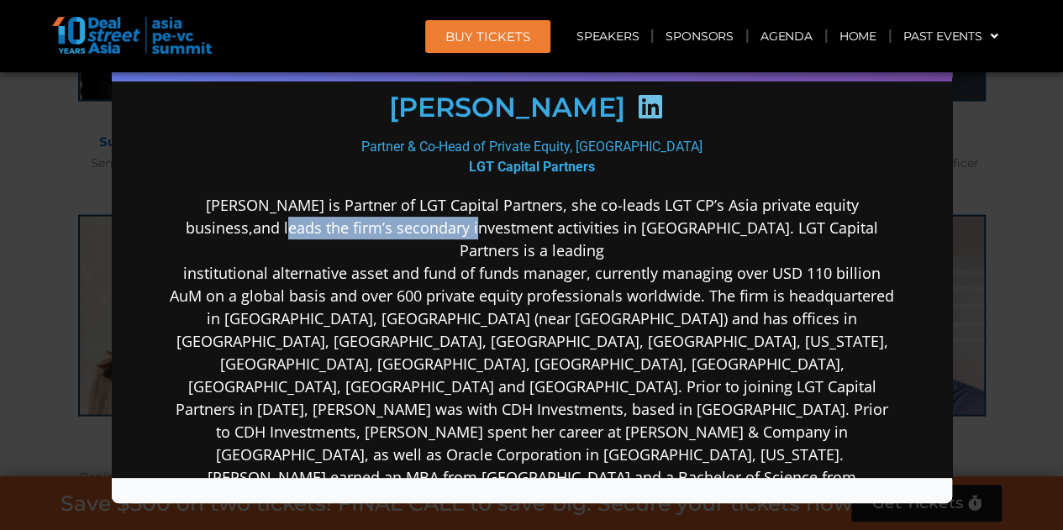
click at [498, 223] on p "[PERSON_NAME] is Partner of LGT Capital Partners, she co-leads LGT CP’s Asia pr…" at bounding box center [531, 363] width 726 height 340
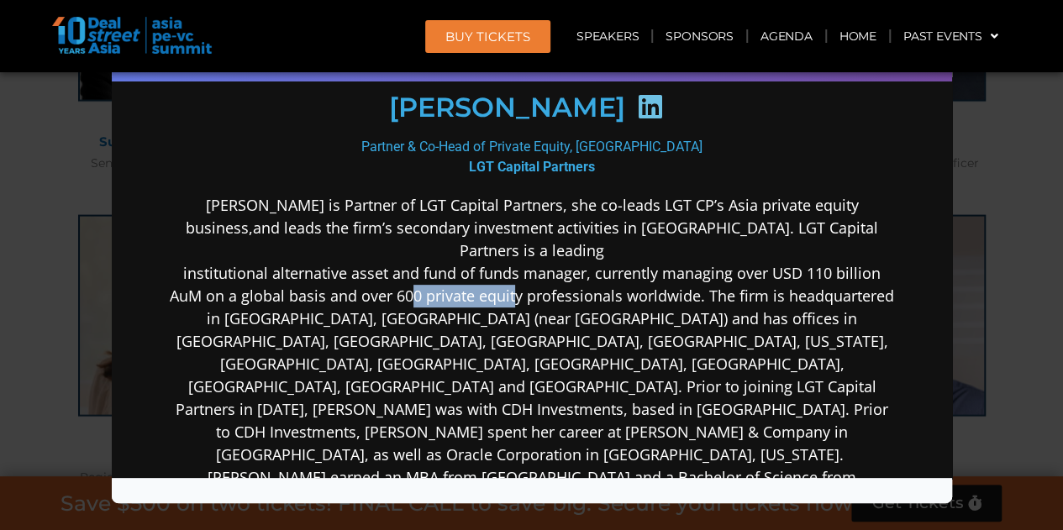
drag, startPoint x: 461, startPoint y: 271, endPoint x: 565, endPoint y: 272, distance: 104.2
click at [565, 272] on p "[PERSON_NAME] is Partner of LGT Capital Partners, she co-leads LGT CP’s Asia pr…" at bounding box center [531, 363] width 726 height 340
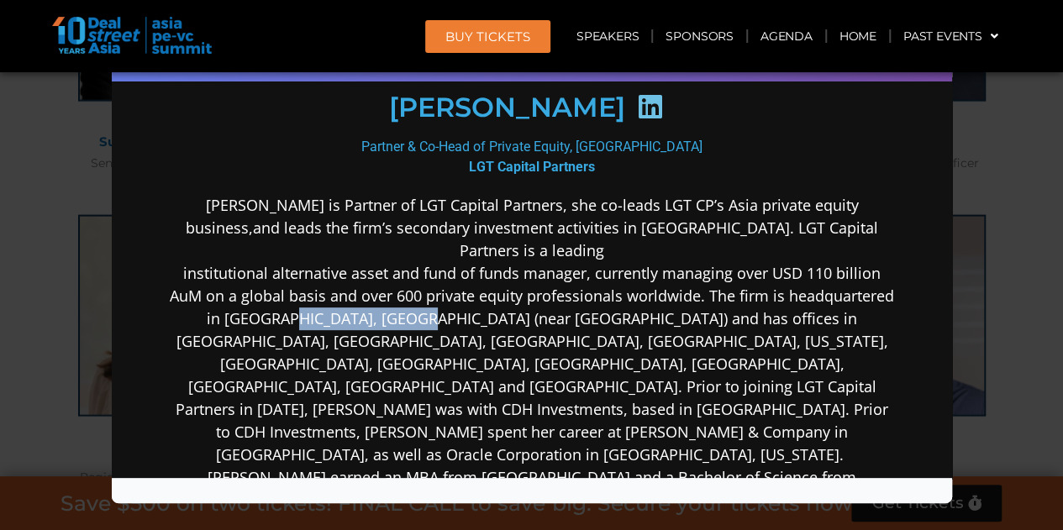
drag, startPoint x: 386, startPoint y: 297, endPoint x: 477, endPoint y: 291, distance: 90.9
click at [477, 291] on p "[PERSON_NAME] is Partner of LGT Capital Partners, she co-leads LGT CP’s Asia pr…" at bounding box center [531, 363] width 726 height 340
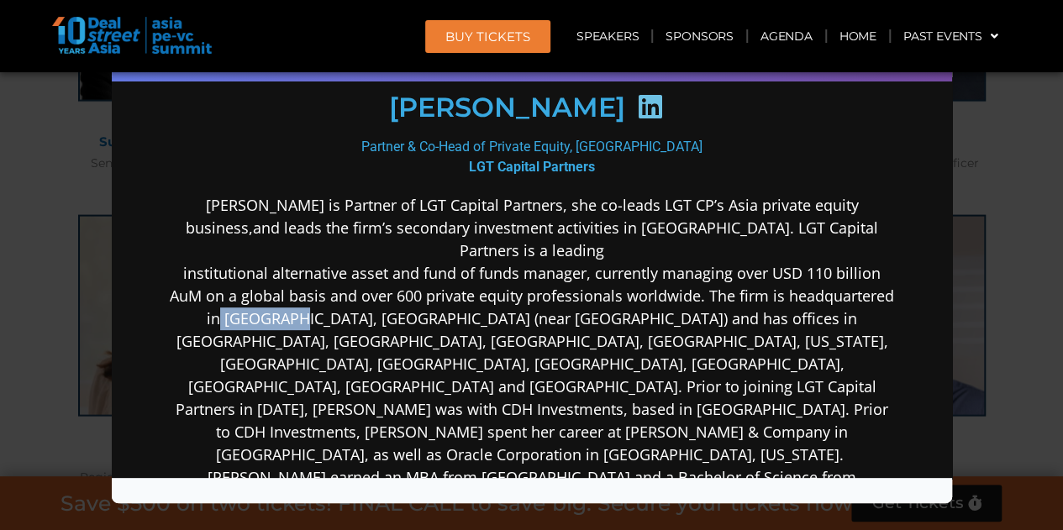
drag, startPoint x: 303, startPoint y: 288, endPoint x: 365, endPoint y: 295, distance: 62.5
click at [365, 295] on p "[PERSON_NAME] is Partner of LGT Capital Partners, she co-leads LGT CP’s Asia pr…" at bounding box center [531, 363] width 726 height 340
copy p "Pfäffikon"
